Goal: Answer question/provide support: Share knowledge or assist other users

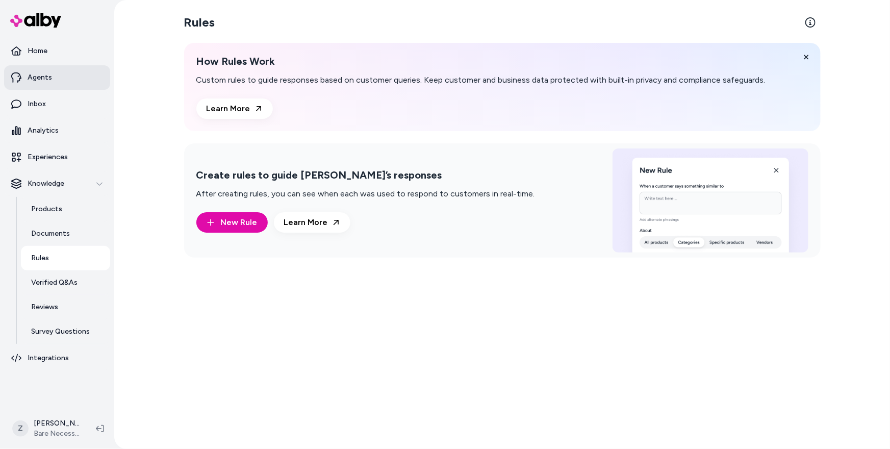
click at [71, 82] on link "Agents" at bounding box center [57, 77] width 106 height 24
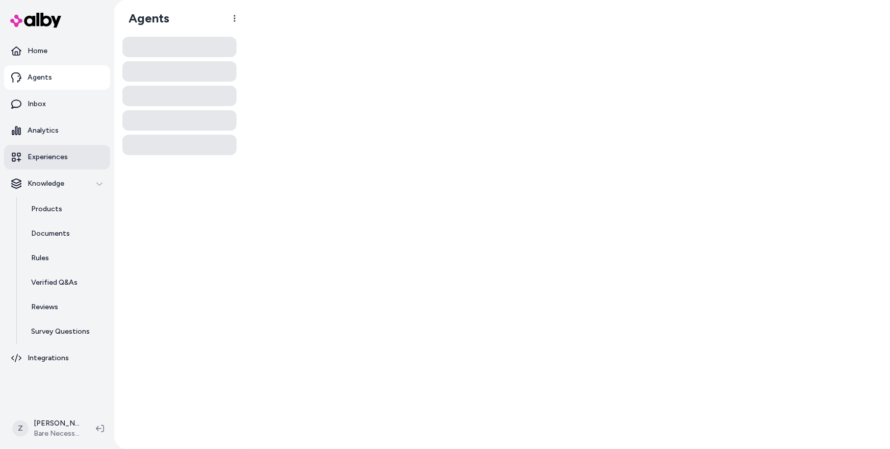
click at [57, 163] on link "Experiences" at bounding box center [57, 157] width 106 height 24
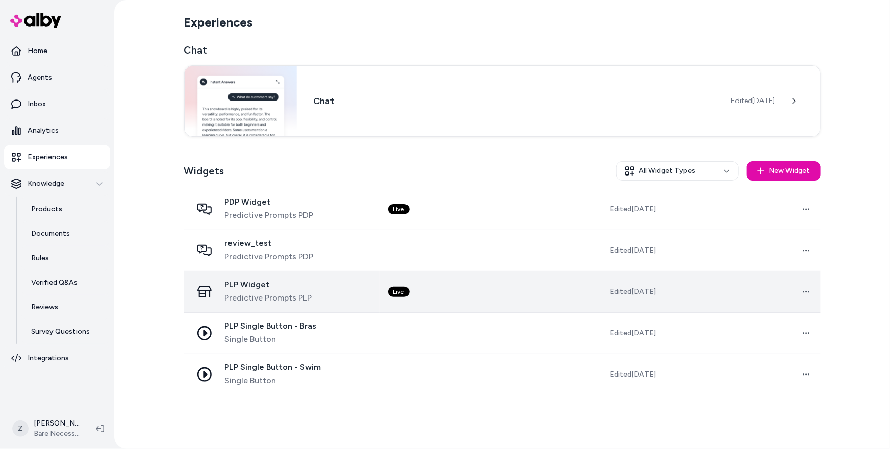
click at [235, 283] on span "PLP Widget" at bounding box center [268, 285] width 87 height 10
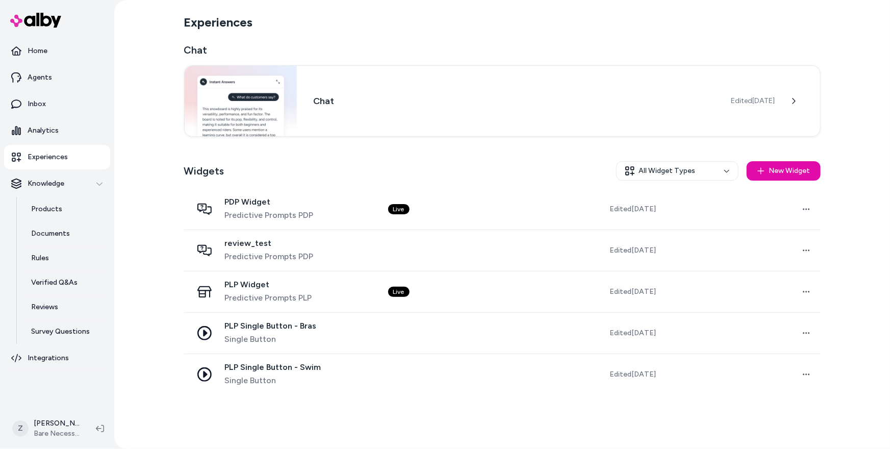
click at [373, 7] on div "Experiences Chat Chat Edited [DATE] Widgets All Widget Types New Widget PDP Wid…" at bounding box center [502, 224] width 653 height 449
click at [64, 103] on link "Inbox" at bounding box center [57, 104] width 106 height 24
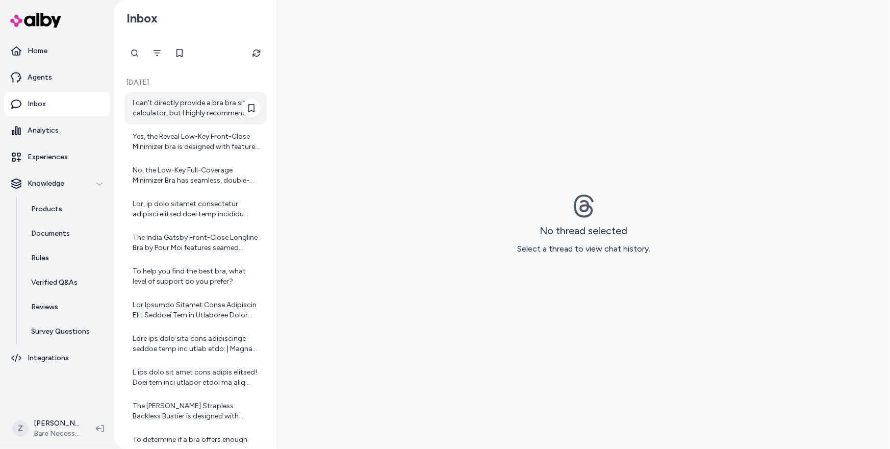
click at [206, 116] on div "I can't directly provide a bra bra size calculator, but I highly recommend chec…" at bounding box center [197, 108] width 128 height 20
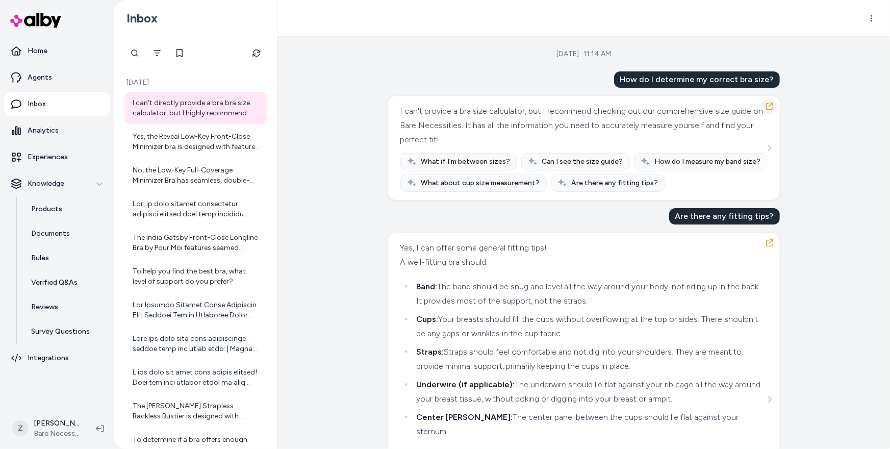
click at [768, 105] on icon "button" at bounding box center [770, 106] width 8 height 8
click at [254, 53] on icon "Refresh" at bounding box center [257, 53] width 8 height 8
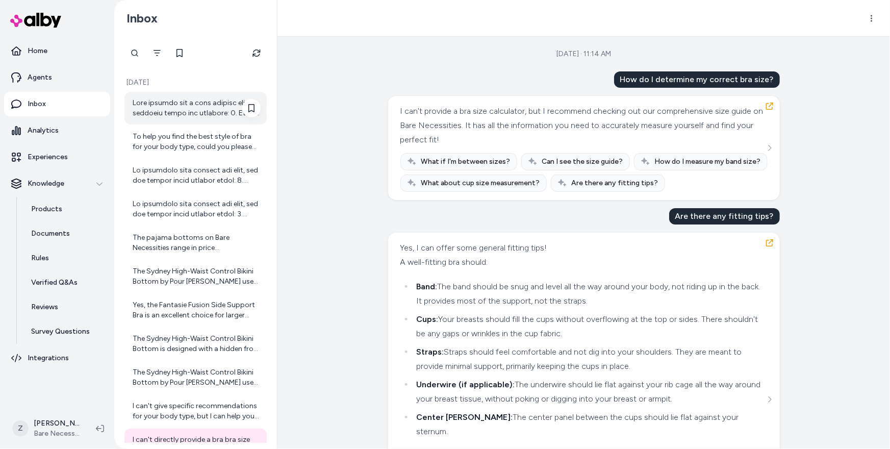
click at [222, 117] on div at bounding box center [197, 108] width 128 height 20
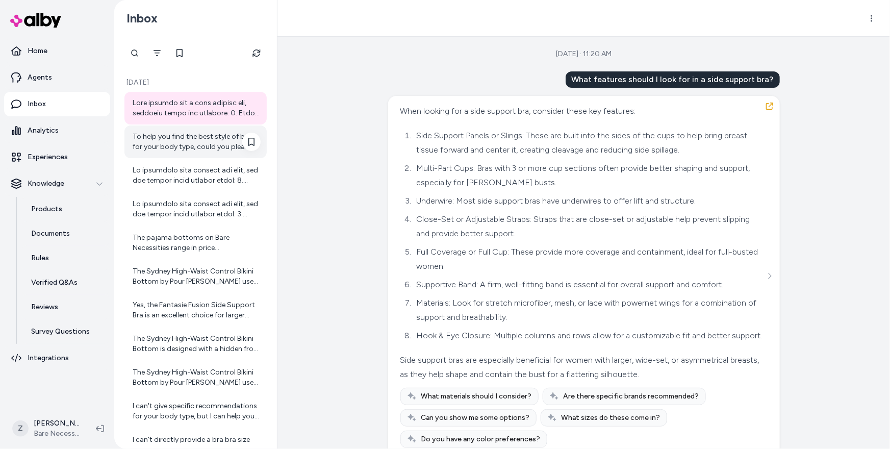
click at [169, 135] on div "To help you find the best style of bra for your body type, could you please sha…" at bounding box center [197, 142] width 128 height 20
